Goal: Task Accomplishment & Management: Manage account settings

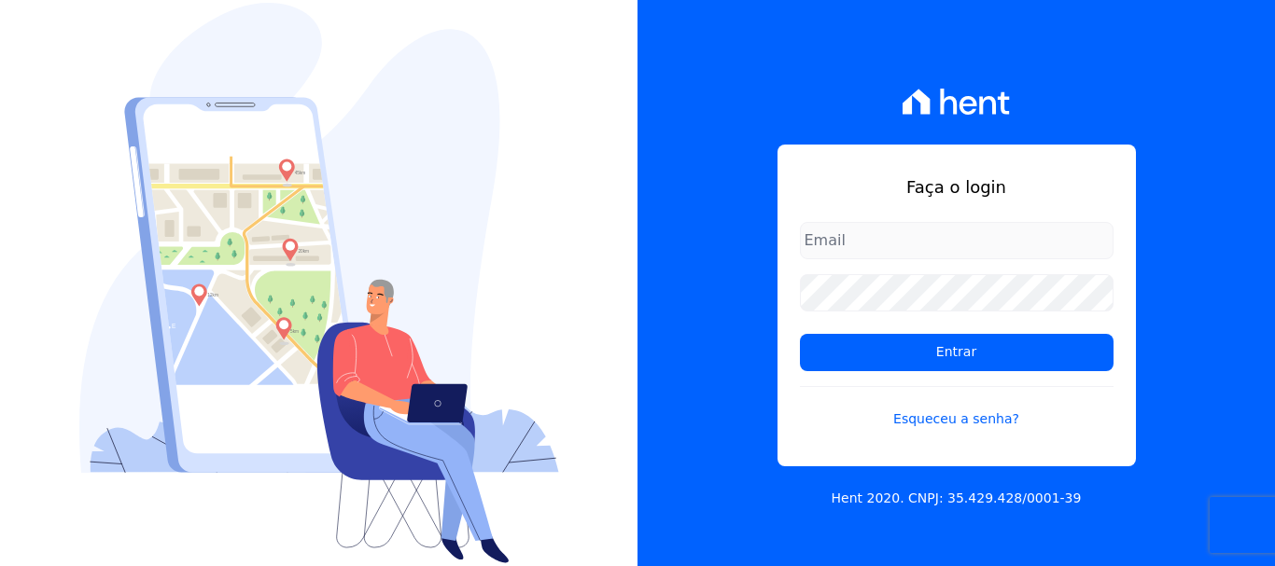
type input "[EMAIL_ADDRESS][DOMAIN_NAME]"
click at [1003, 238] on input "[EMAIL_ADDRESS][DOMAIN_NAME]" at bounding box center [957, 240] width 314 height 37
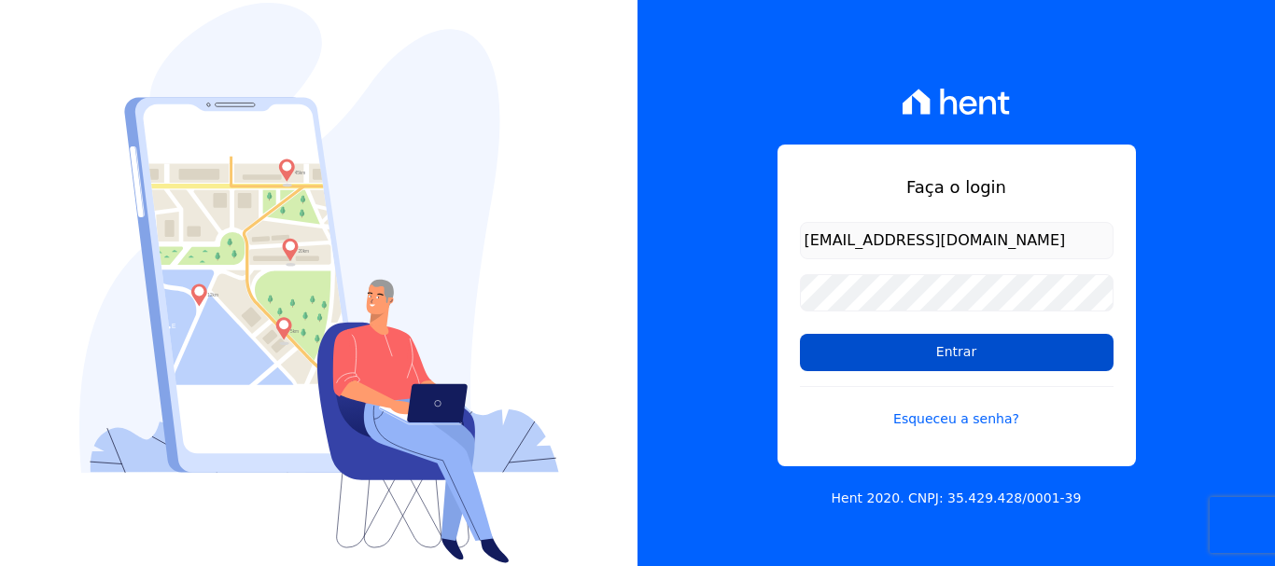
click at [953, 360] on input "Entrar" at bounding box center [957, 352] width 314 height 37
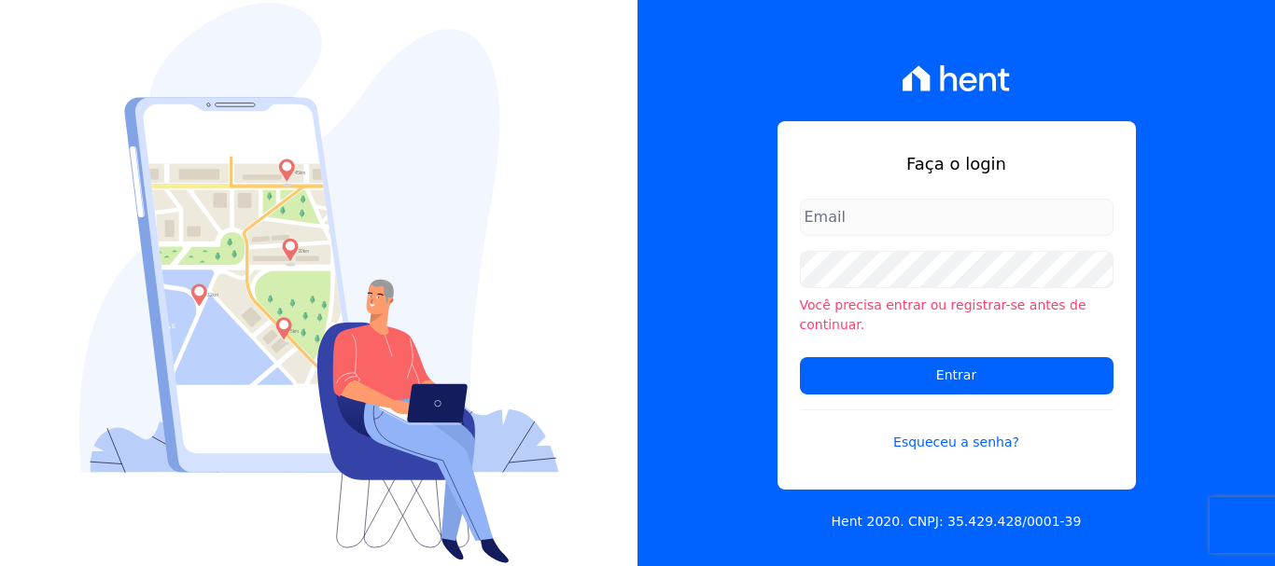
type input "[EMAIL_ADDRESS][DOMAIN_NAME]"
click at [1042, 226] on input "[EMAIL_ADDRESS][DOMAIN_NAME]" at bounding box center [957, 217] width 314 height 37
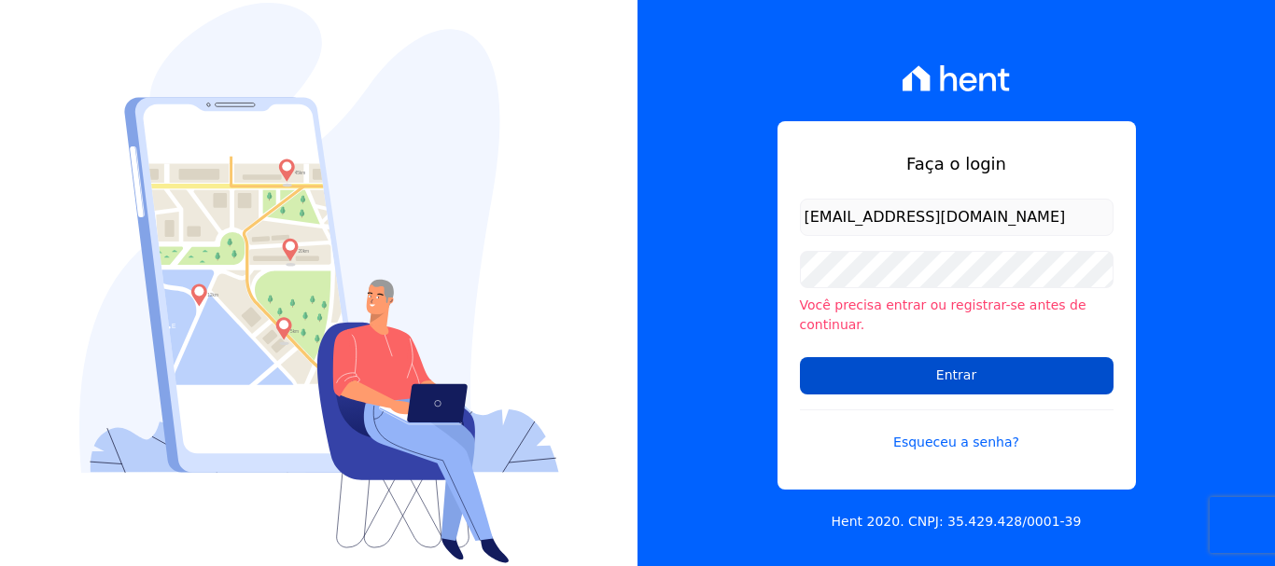
click at [949, 357] on input "Entrar" at bounding box center [957, 375] width 314 height 37
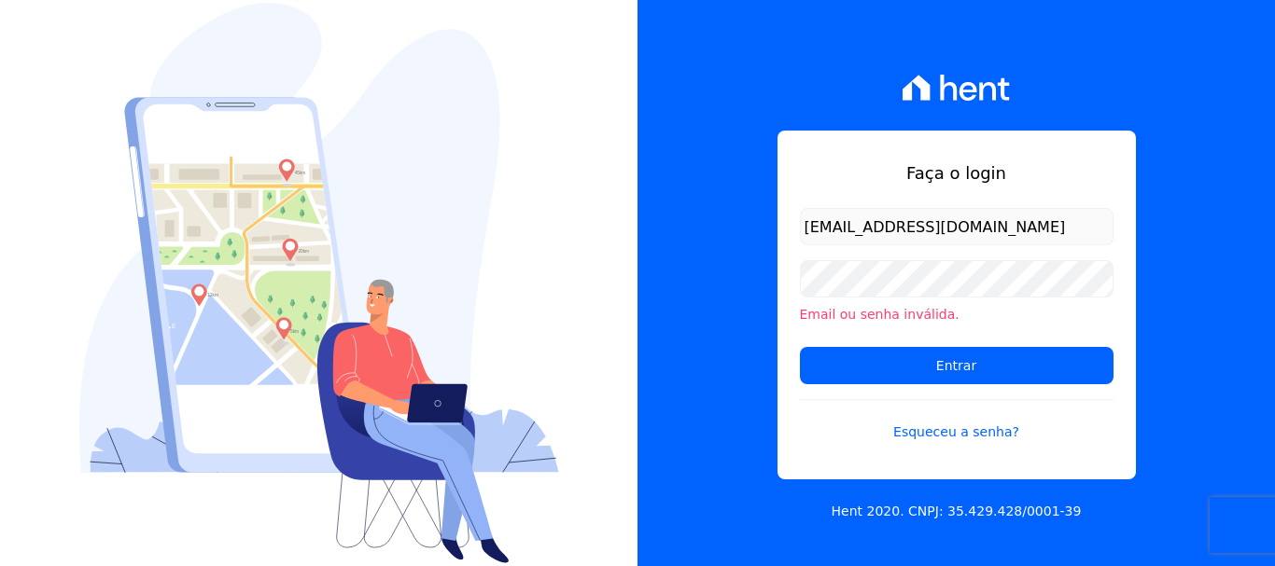
click at [939, 231] on input "[EMAIL_ADDRESS][DOMAIN_NAME]" at bounding box center [957, 226] width 314 height 37
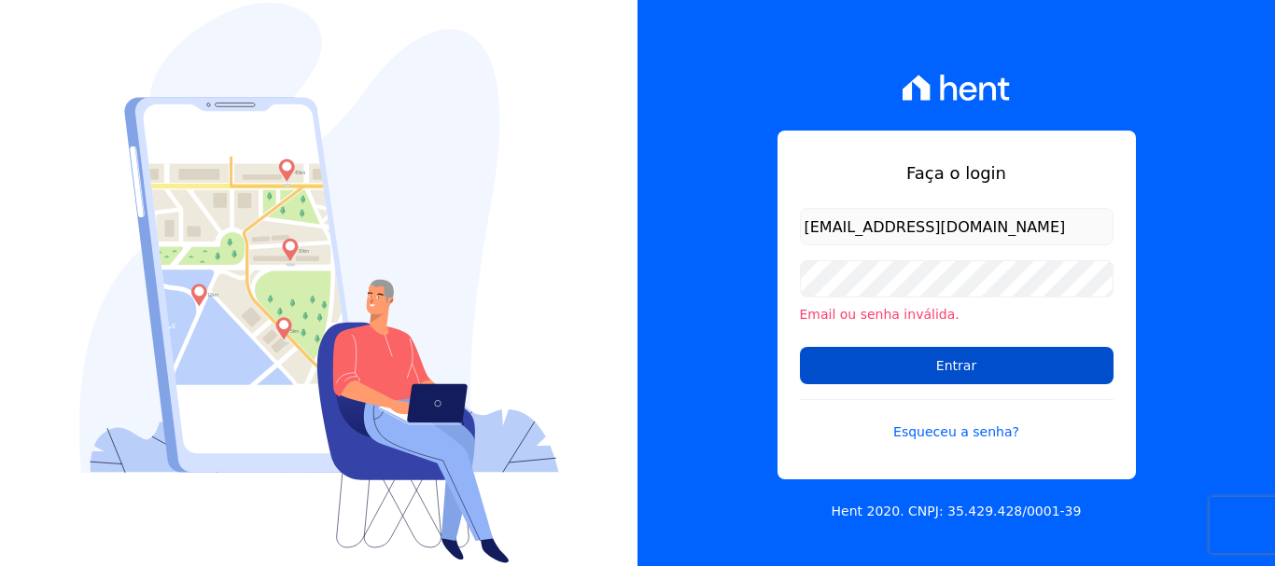
click at [961, 371] on input "Entrar" at bounding box center [957, 365] width 314 height 37
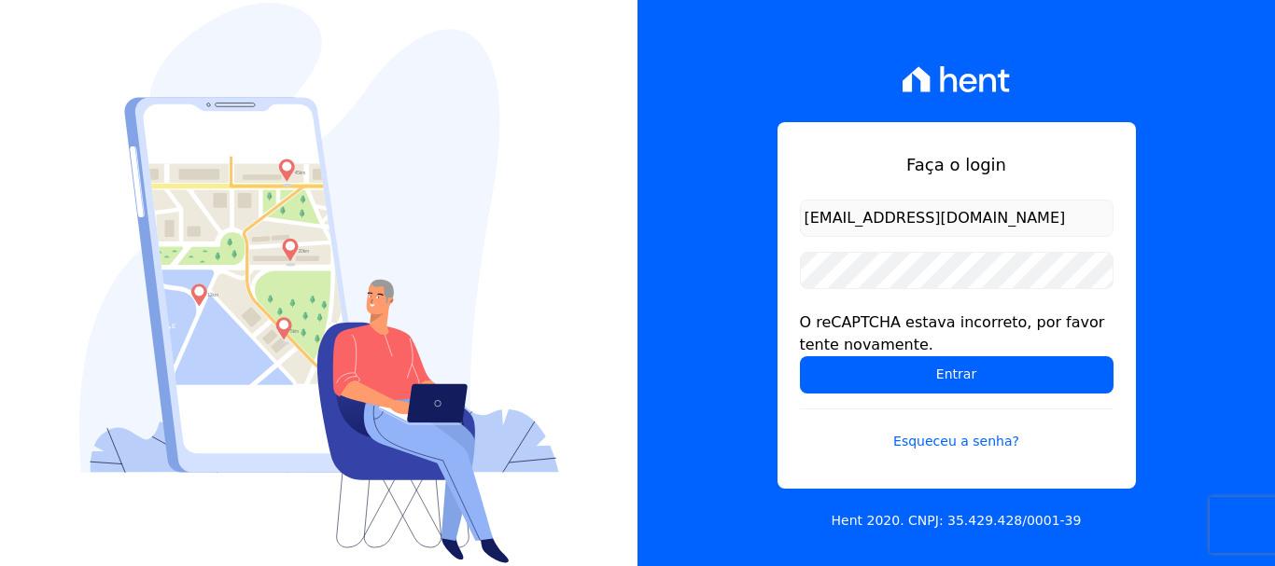
click at [1043, 223] on input "[EMAIL_ADDRESS][DOMAIN_NAME]" at bounding box center [957, 218] width 314 height 37
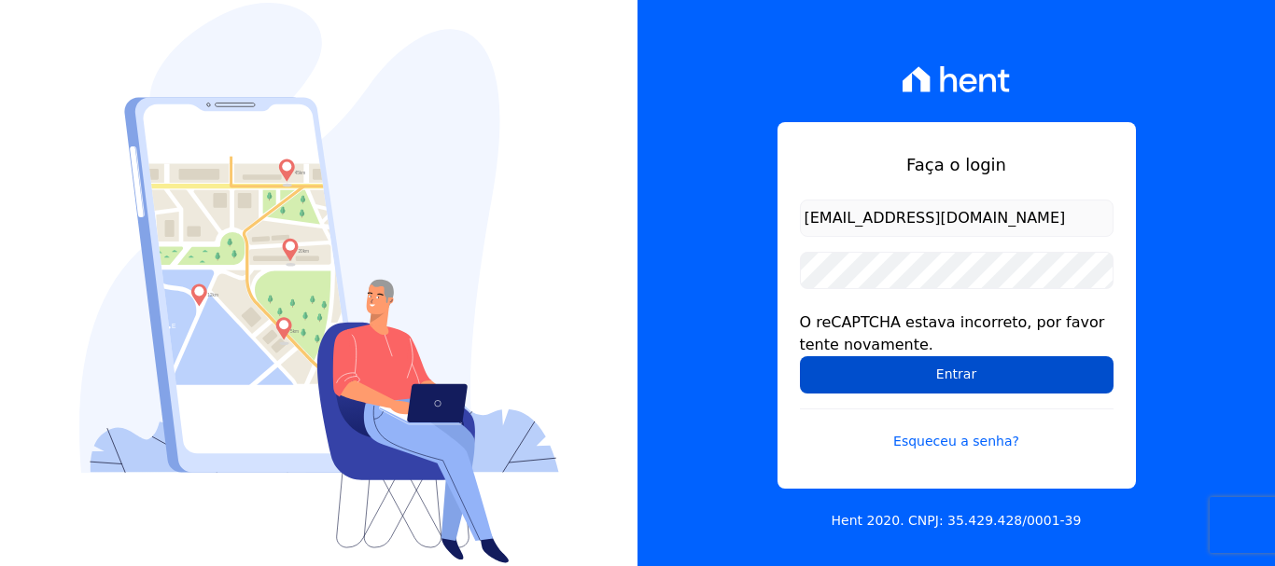
click at [962, 372] on input "Entrar" at bounding box center [957, 375] width 314 height 37
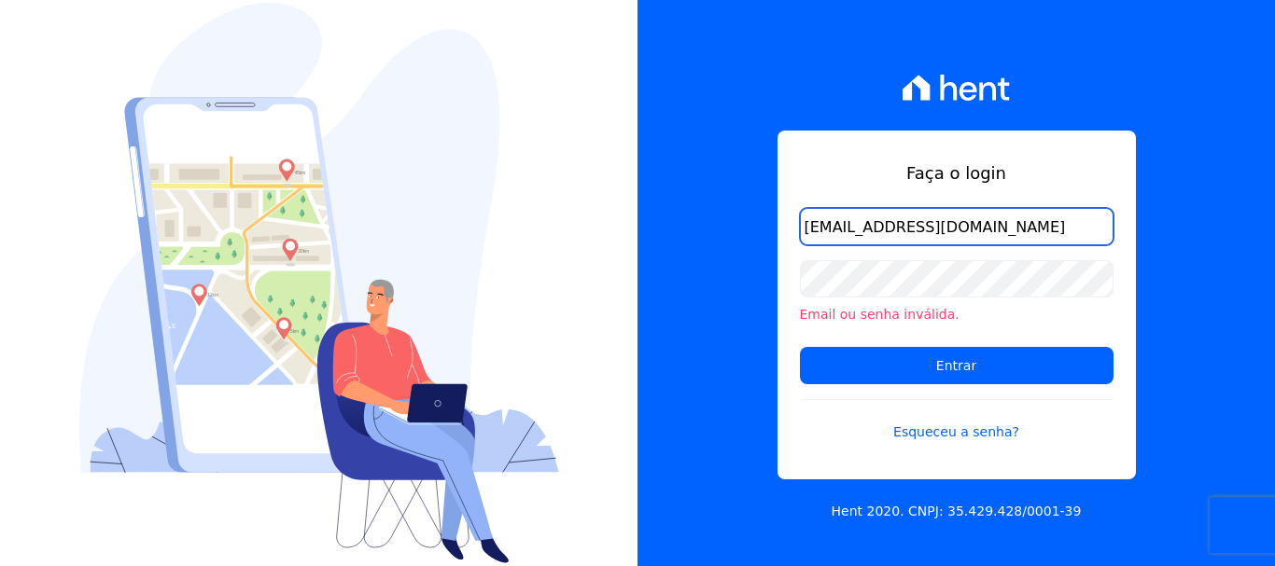
click at [1057, 211] on input "[EMAIL_ADDRESS][DOMAIN_NAME]" at bounding box center [957, 226] width 314 height 37
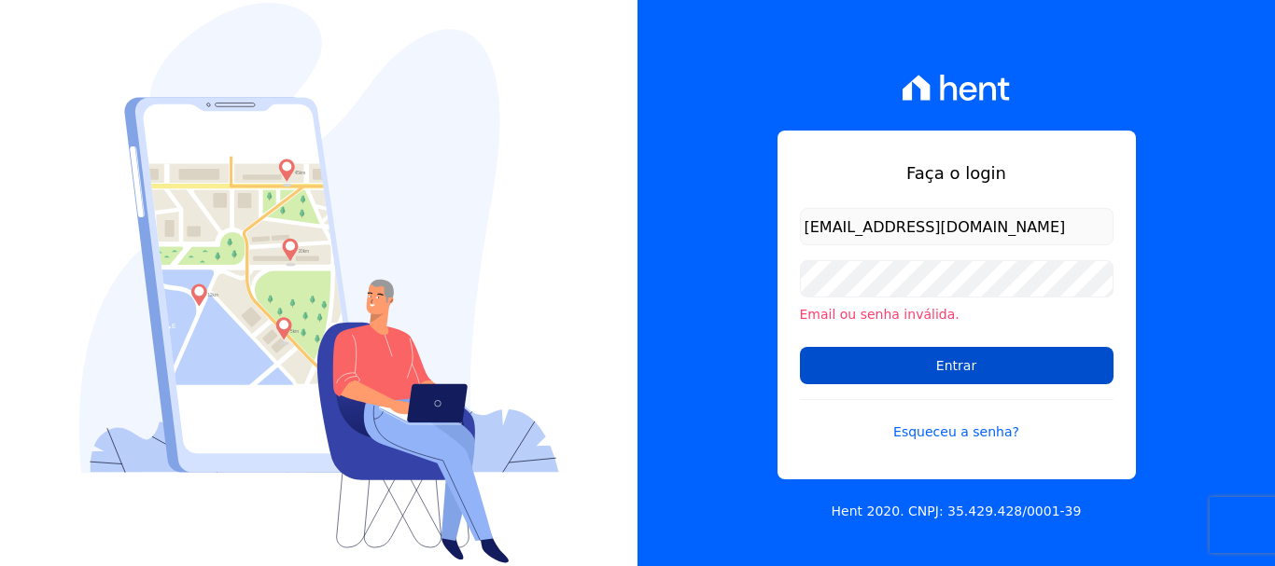
click at [977, 366] on input "Entrar" at bounding box center [957, 365] width 314 height 37
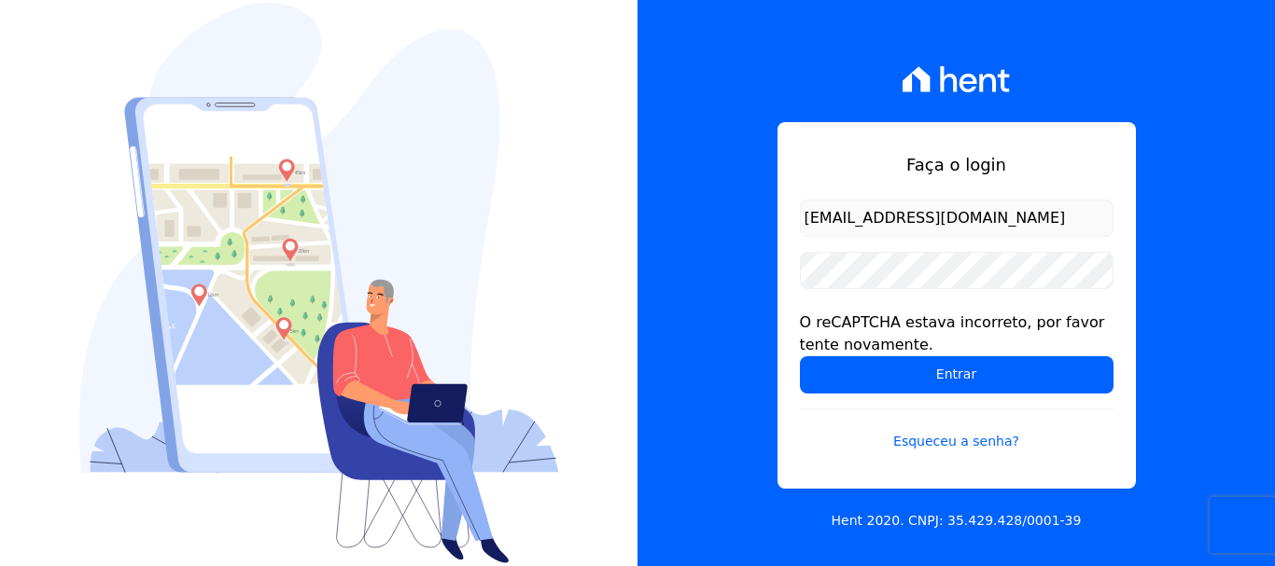
drag, startPoint x: 0, startPoint y: 0, endPoint x: 1001, endPoint y: 233, distance: 1028.2
click at [1003, 235] on input "[EMAIL_ADDRESS][DOMAIN_NAME]" at bounding box center [957, 218] width 314 height 37
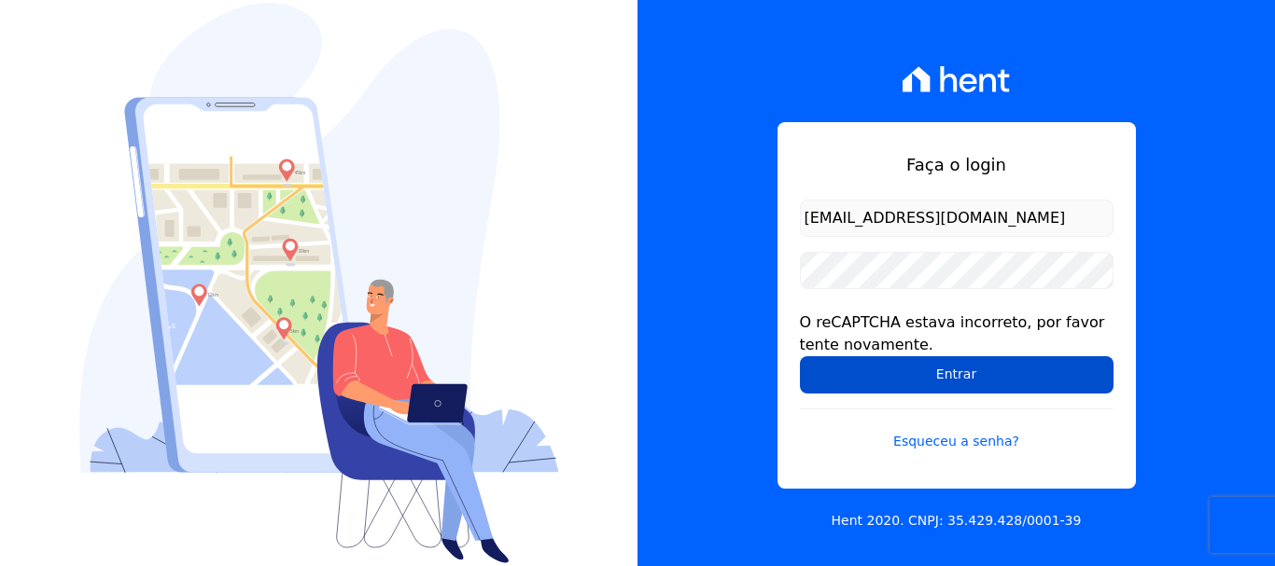
click at [979, 370] on input "Entrar" at bounding box center [957, 375] width 314 height 37
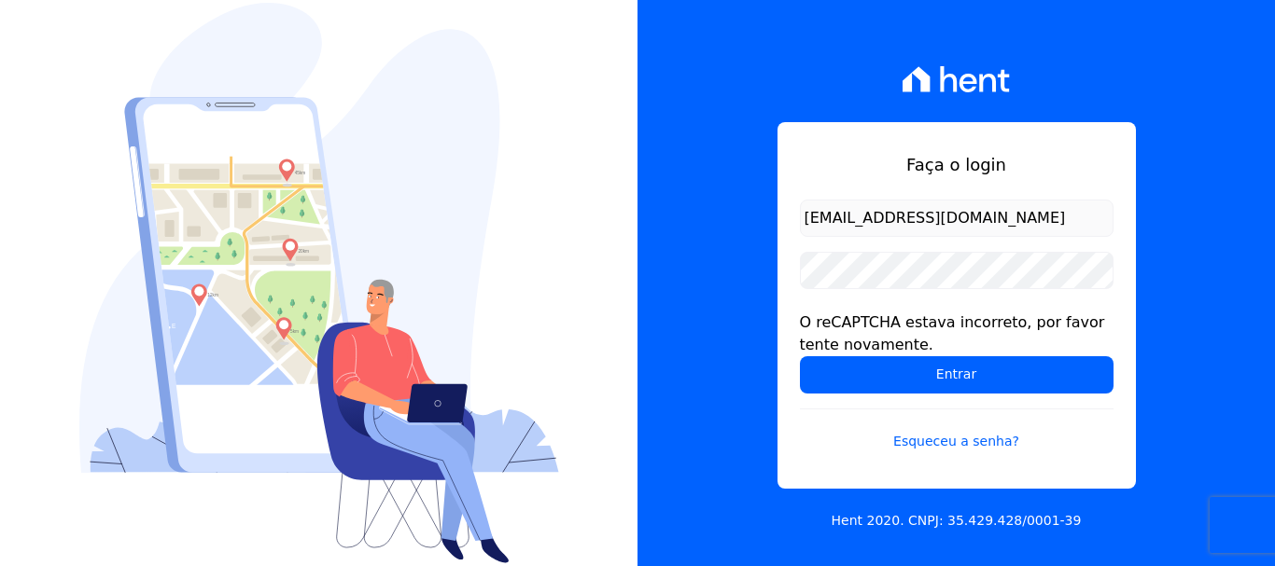
click at [964, 213] on input "[EMAIL_ADDRESS][DOMAIN_NAME]" at bounding box center [957, 218] width 314 height 37
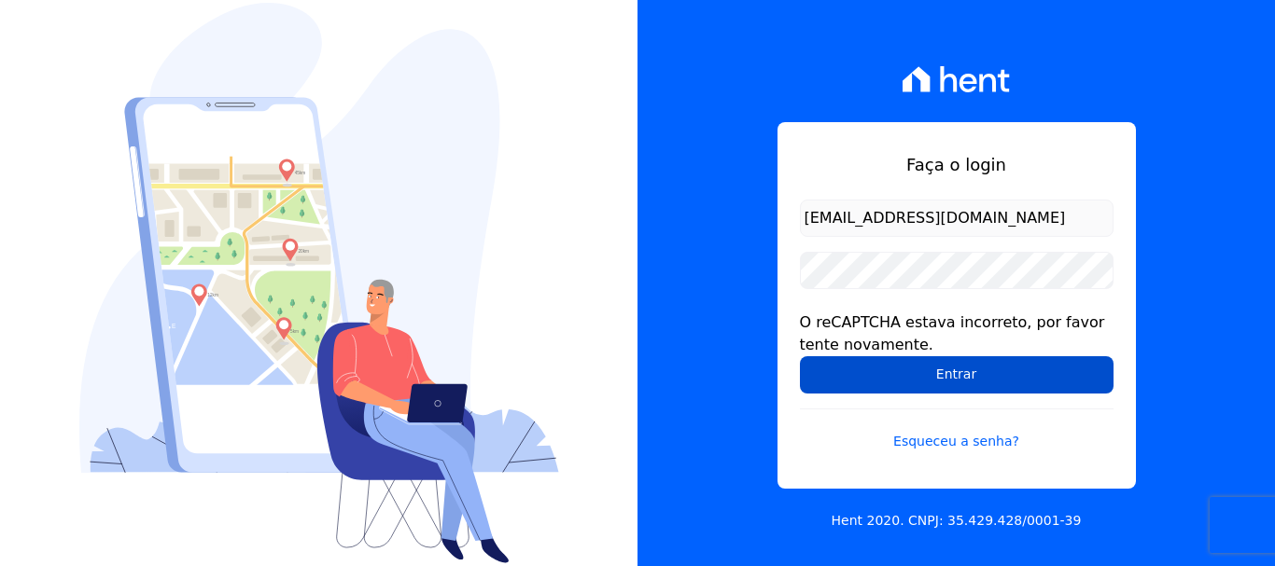
click at [995, 373] on input "Entrar" at bounding box center [957, 375] width 314 height 37
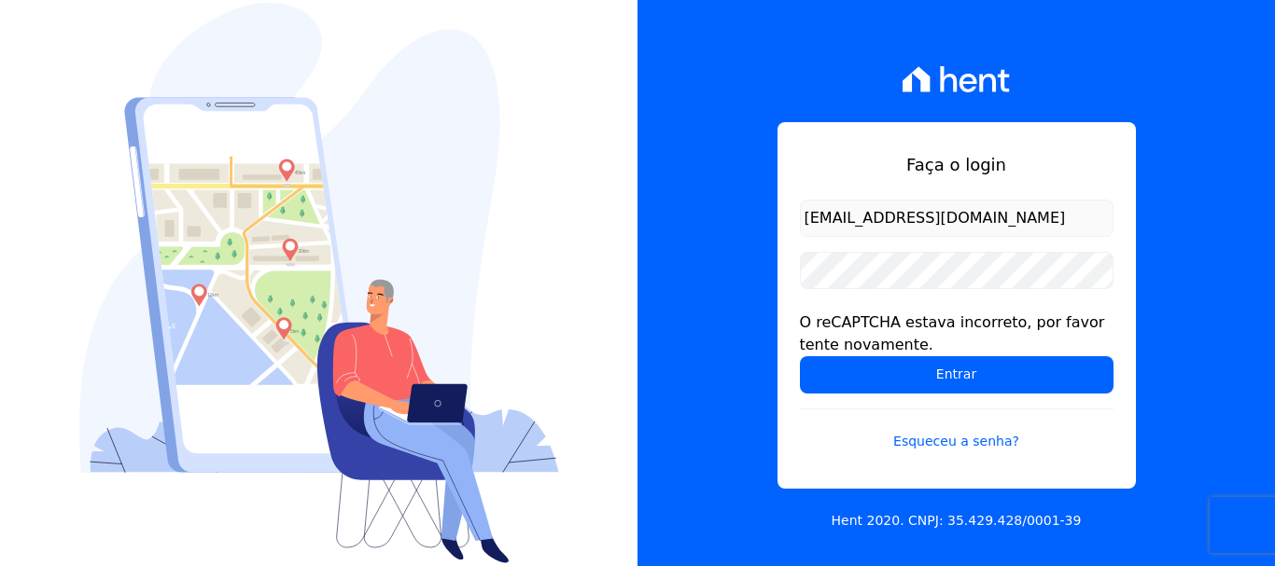
click at [910, 203] on input "[EMAIL_ADDRESS][DOMAIN_NAME]" at bounding box center [957, 218] width 314 height 37
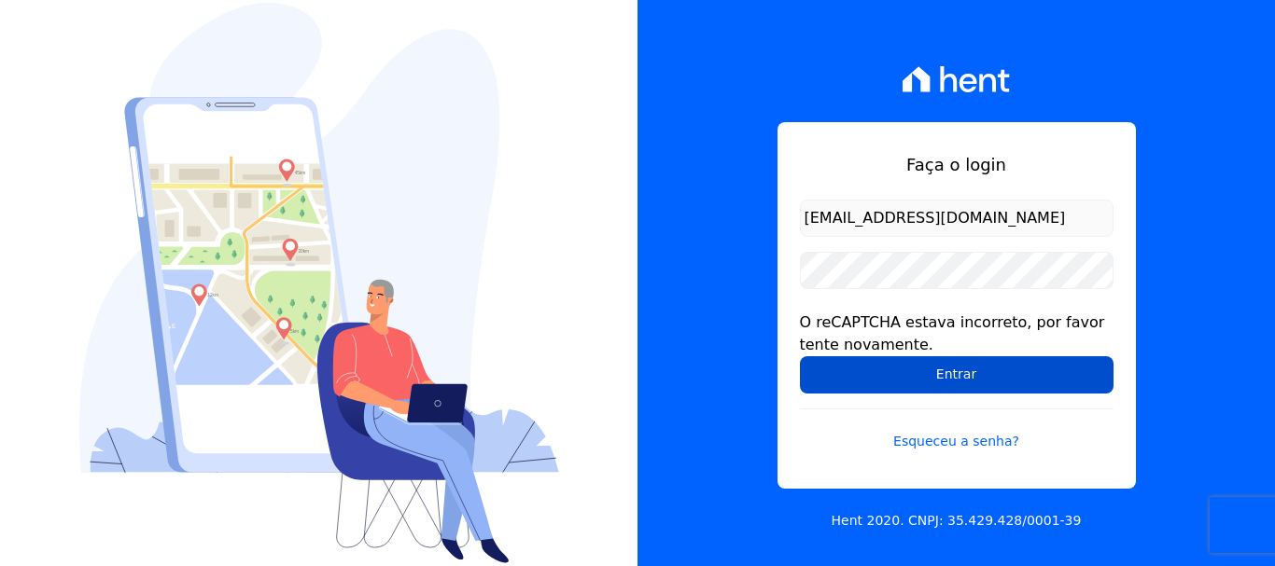
click at [993, 377] on input "Entrar" at bounding box center [957, 375] width 314 height 37
